Goal: Share content: Share content

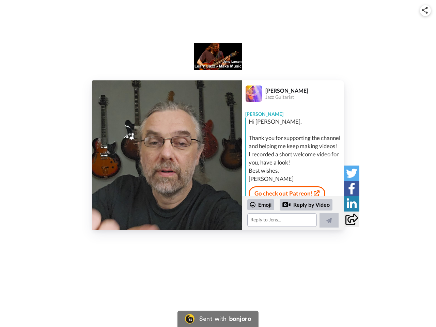
click at [425, 10] on img at bounding box center [425, 10] width 6 height 7
click at [167, 155] on label "Share URL" at bounding box center [218, 159] width 112 height 11
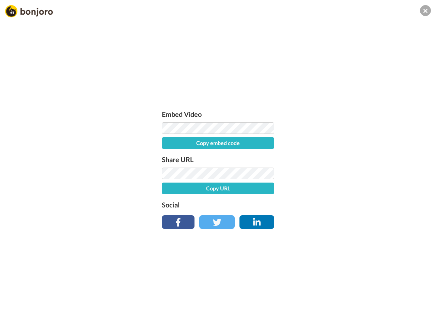
click at [293, 213] on div "Embed Video Copy embed code Share URL Copy URL Social" at bounding box center [218, 200] width 436 height 327
click at [261, 205] on label "Social" at bounding box center [218, 204] width 112 height 11
click at [306, 205] on div "Embed Video Copy embed code Share URL Copy URL Social" at bounding box center [218, 200] width 436 height 327
click at [329, 220] on div "Embed Video Copy embed code Share URL Copy URL Social" at bounding box center [218, 200] width 436 height 327
click at [352, 173] on div "Embed Video Copy embed code Share URL Copy URL Social" at bounding box center [218, 200] width 436 height 327
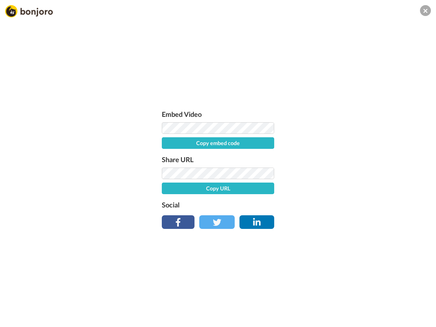
click at [352, 188] on div "Embed Video Copy embed code Share URL Copy URL Social" at bounding box center [218, 200] width 436 height 327
click at [352, 204] on div "Embed Video Copy embed code Share URL Copy URL Social" at bounding box center [218, 200] width 436 height 327
click at [352, 219] on div "Embed Video Copy embed code Share URL Copy URL Social" at bounding box center [218, 200] width 436 height 327
